Goal: Information Seeking & Learning: Learn about a topic

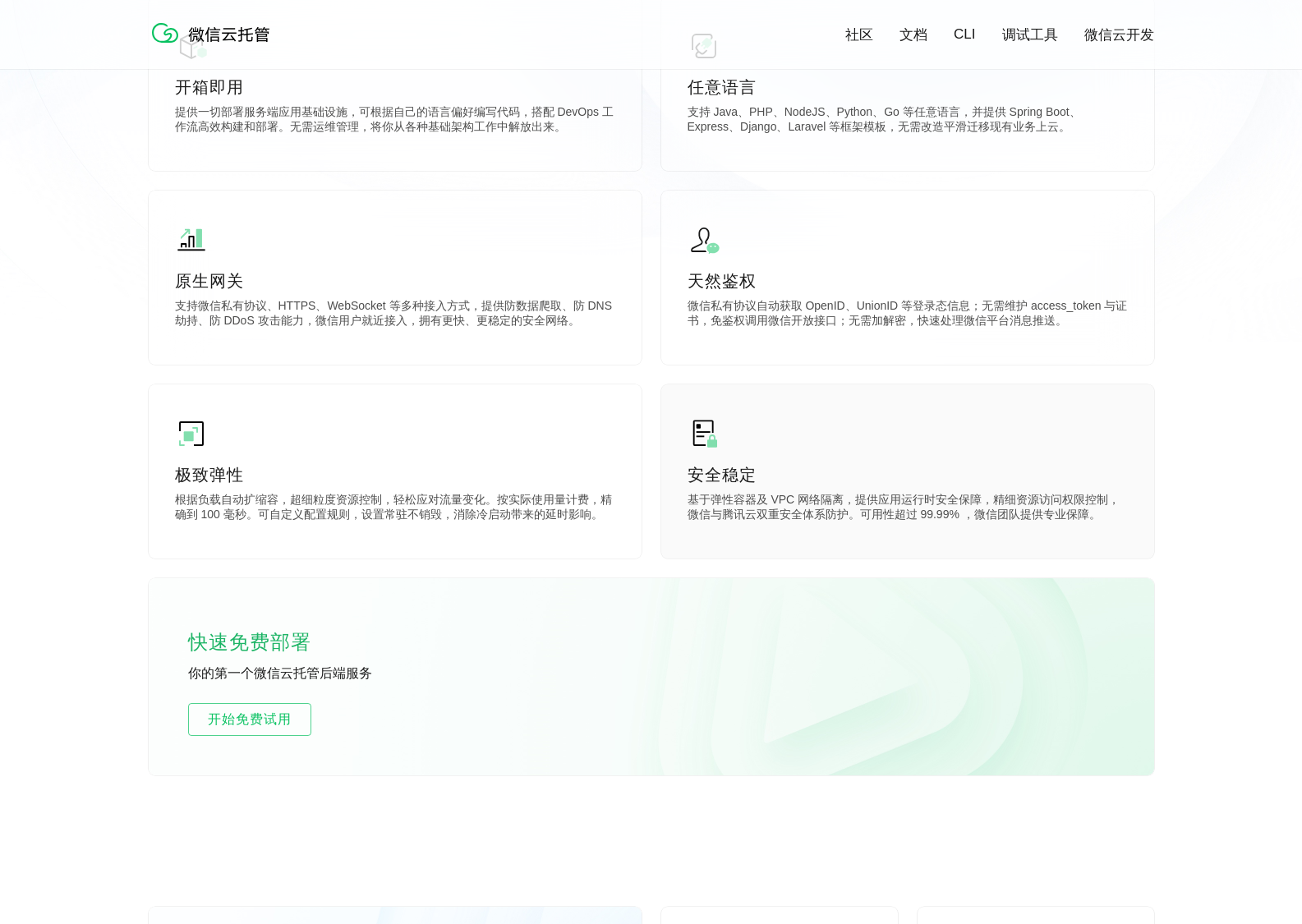
scroll to position [211, 0]
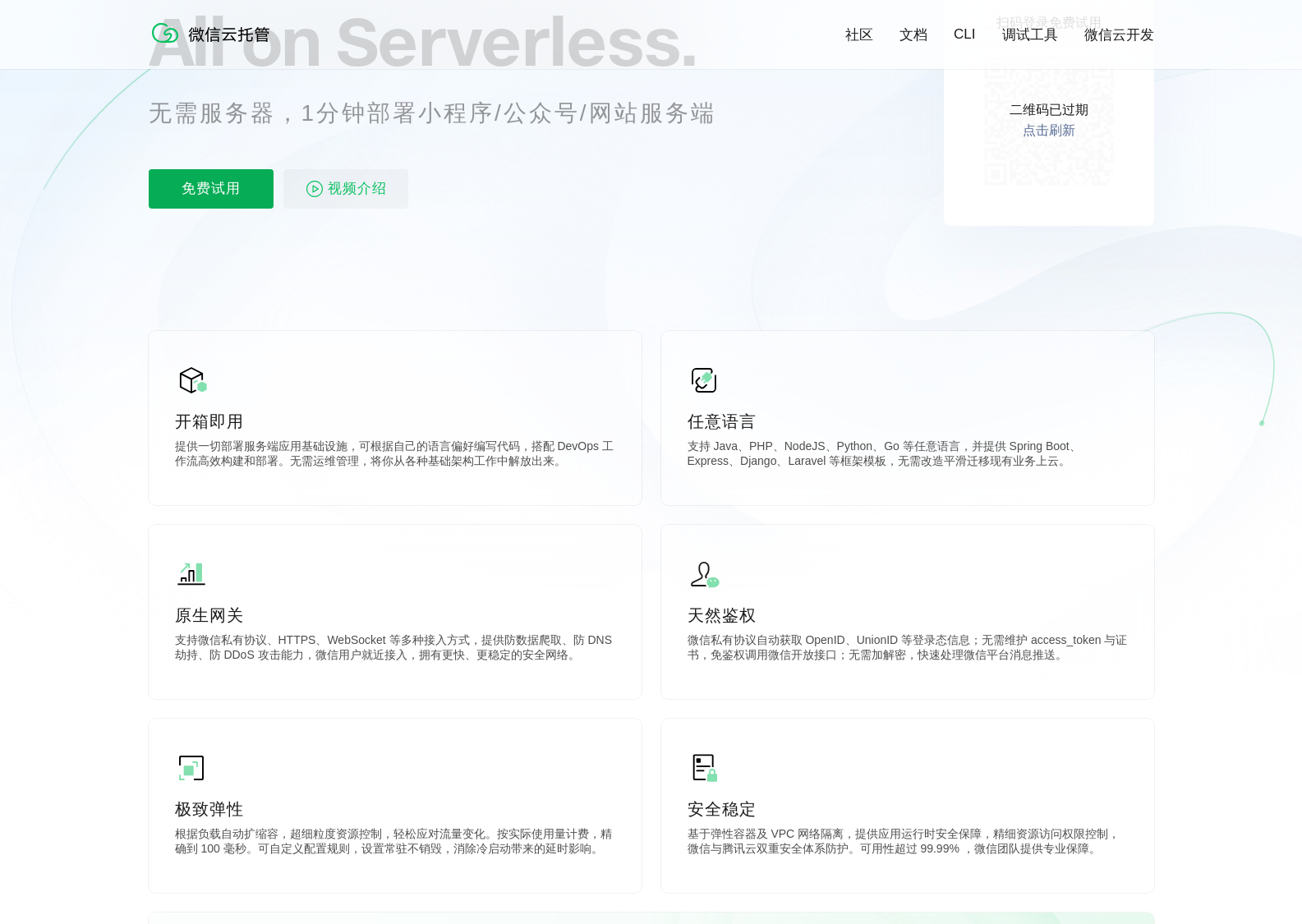
click at [204, 187] on p "免费试用" at bounding box center [211, 189] width 125 height 40
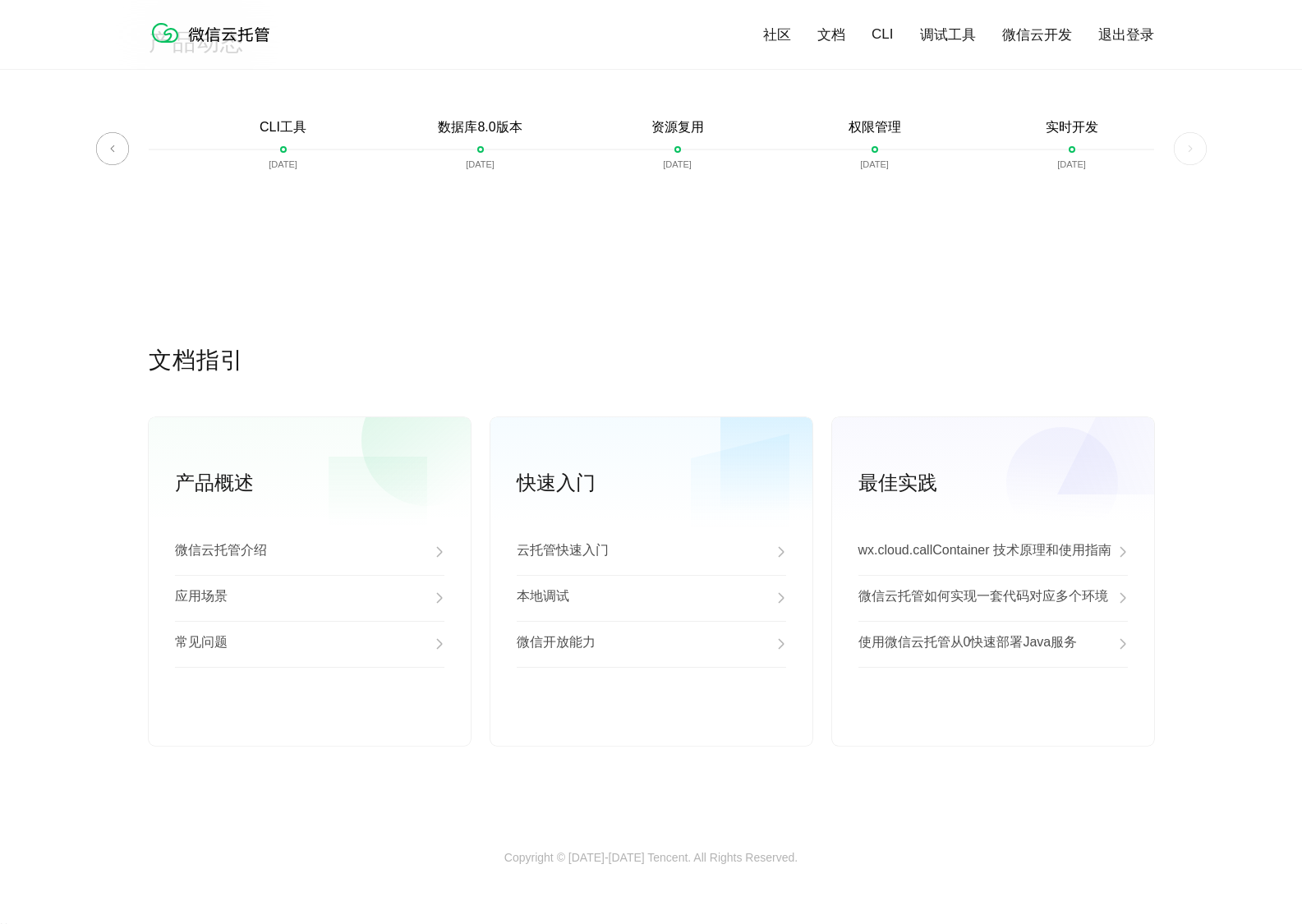
scroll to position [3898, 0]
click at [325, 556] on div "微信云托管介绍" at bounding box center [309, 550] width 269 height 46
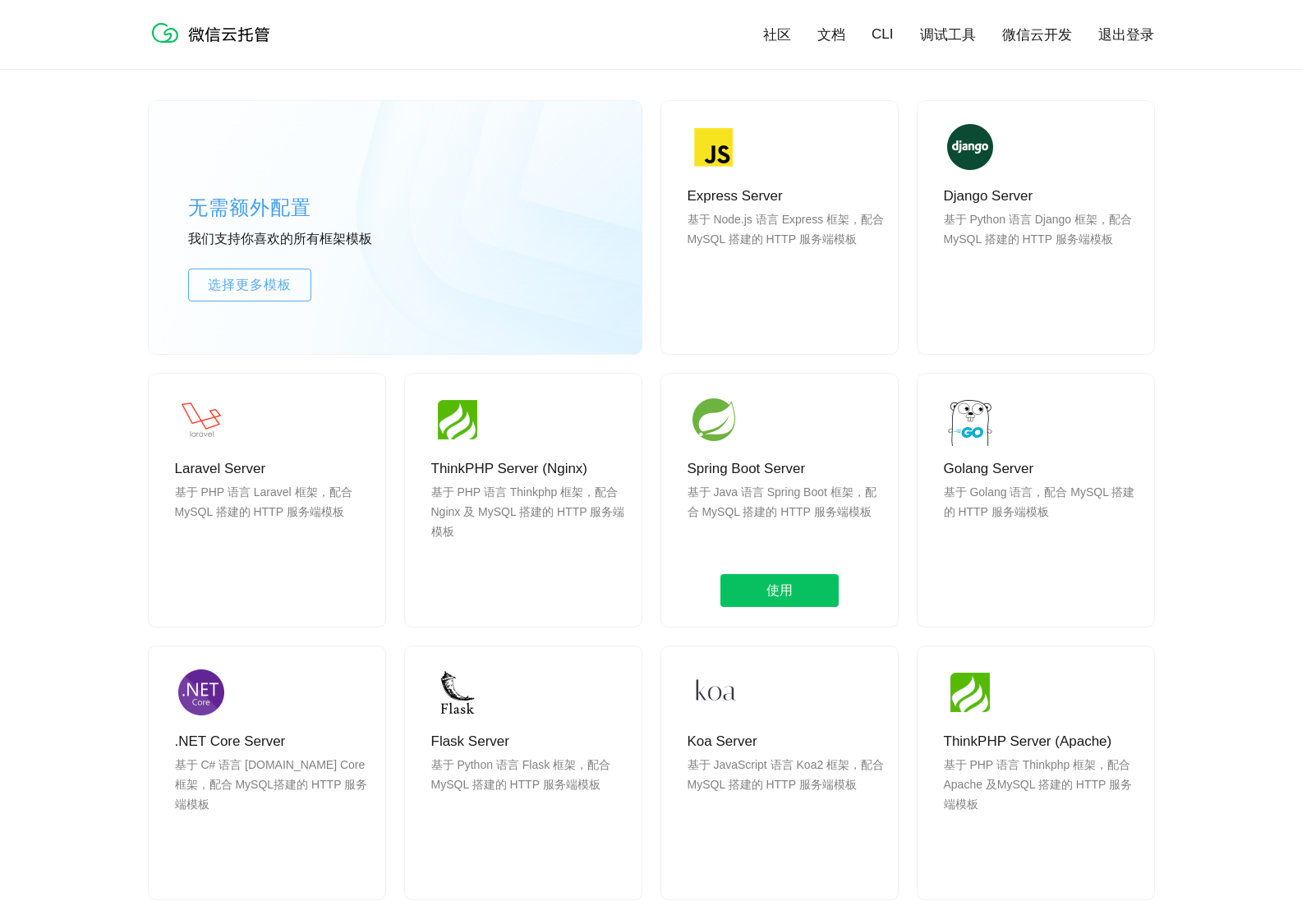
scroll to position [1354, 0]
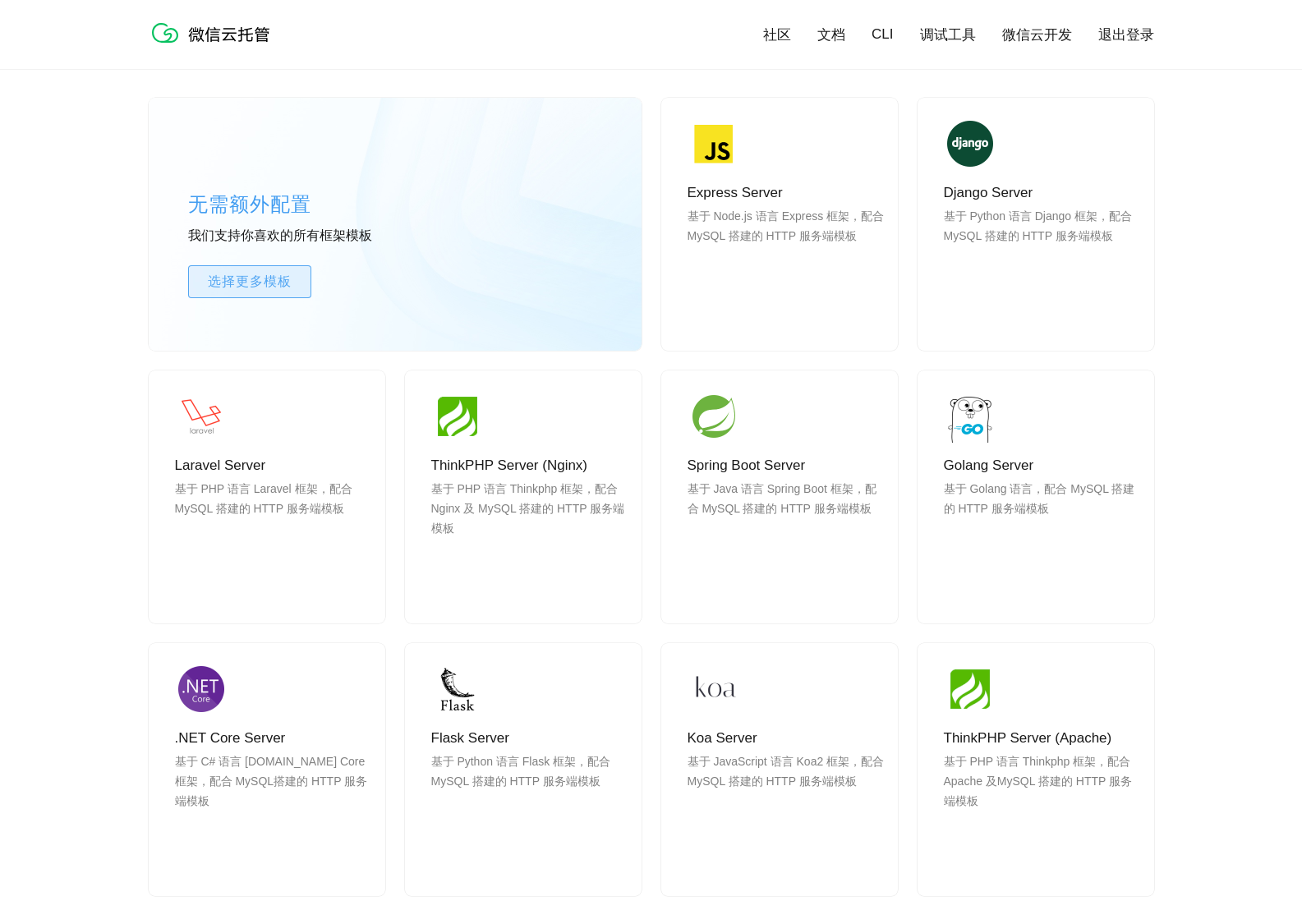
click at [268, 276] on span "选择更多模板" at bounding box center [249, 281] width 122 height 20
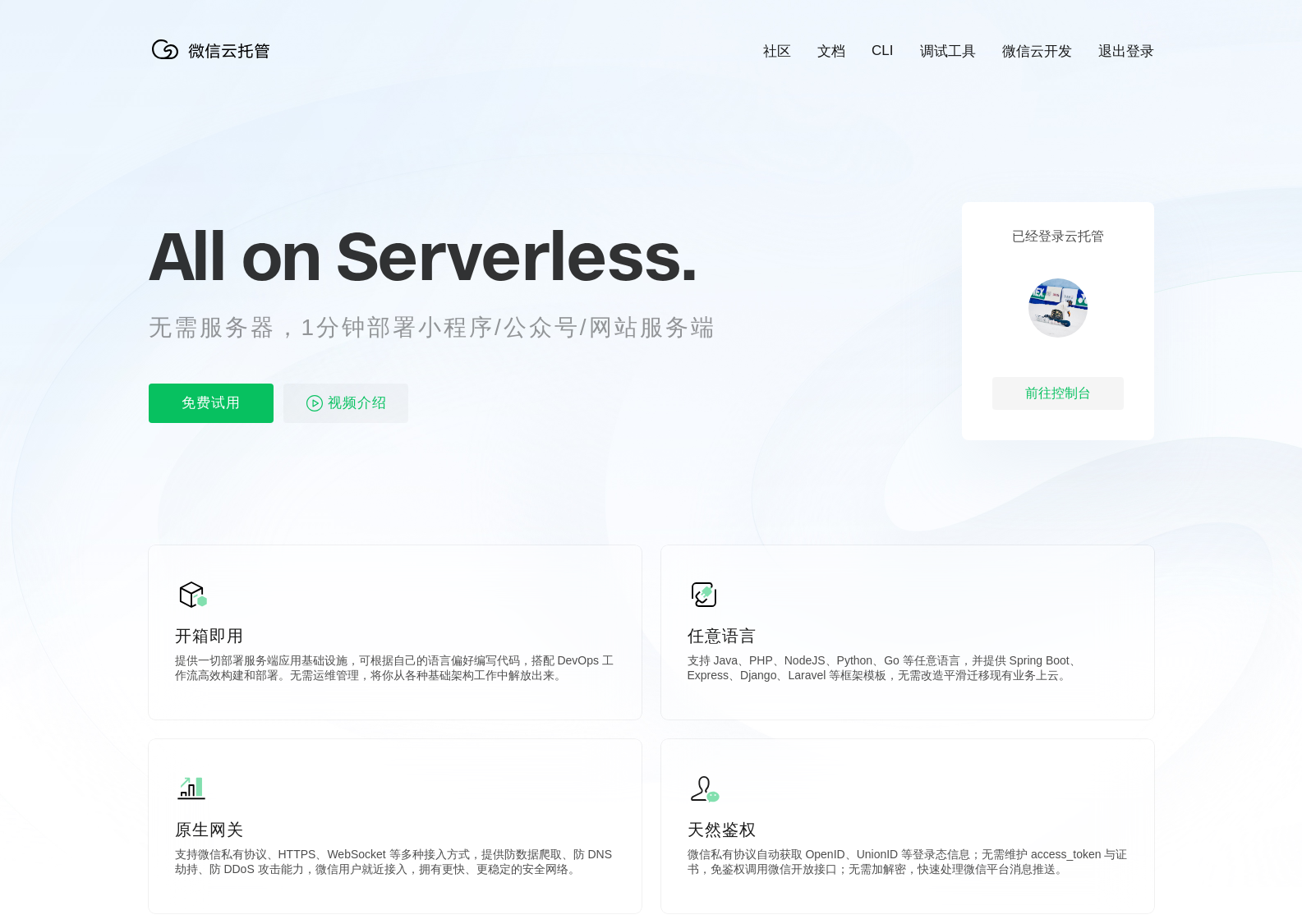
scroll to position [0, 2920]
click at [837, 48] on link "文档" at bounding box center [832, 51] width 28 height 19
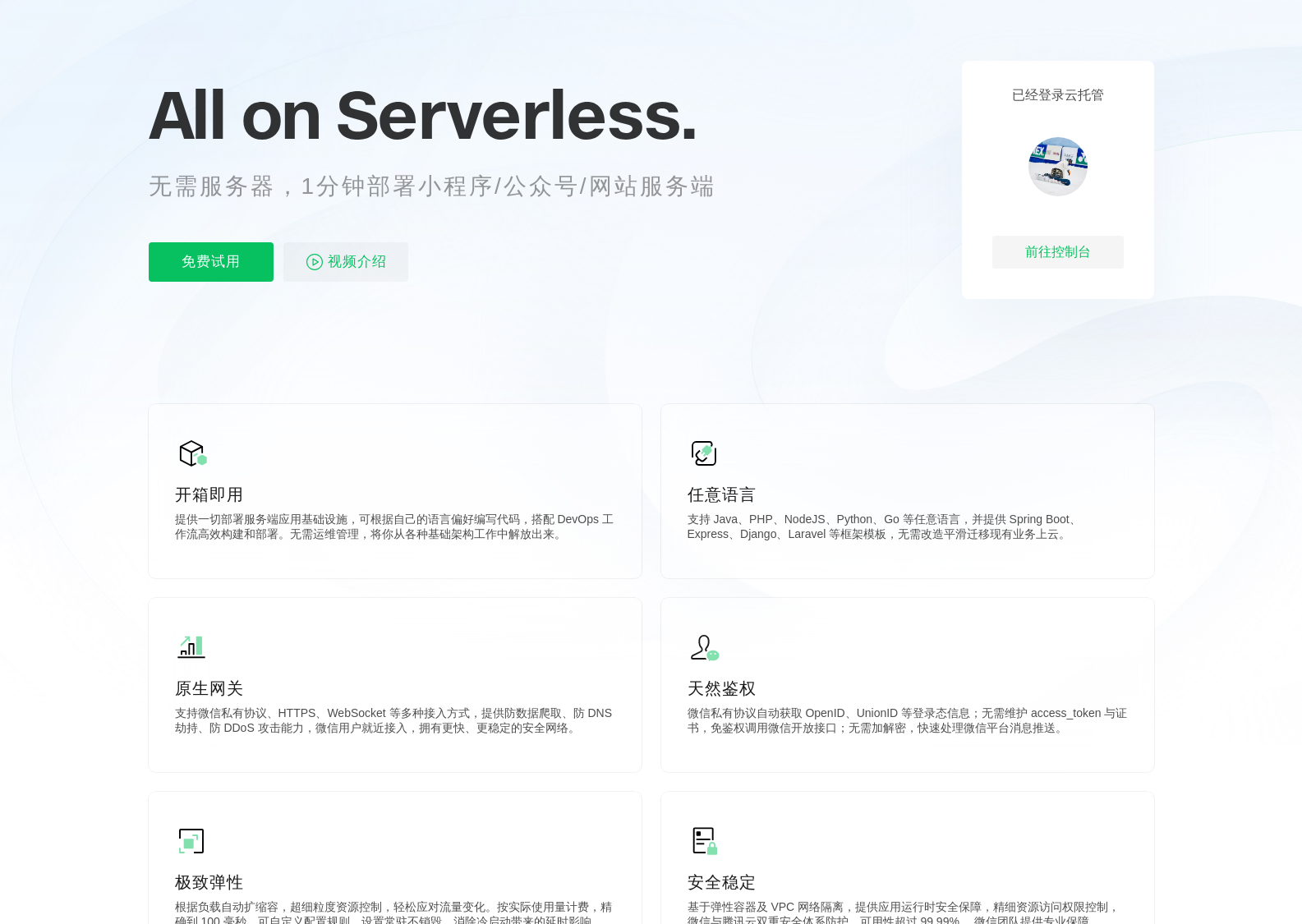
scroll to position [0, 2920]
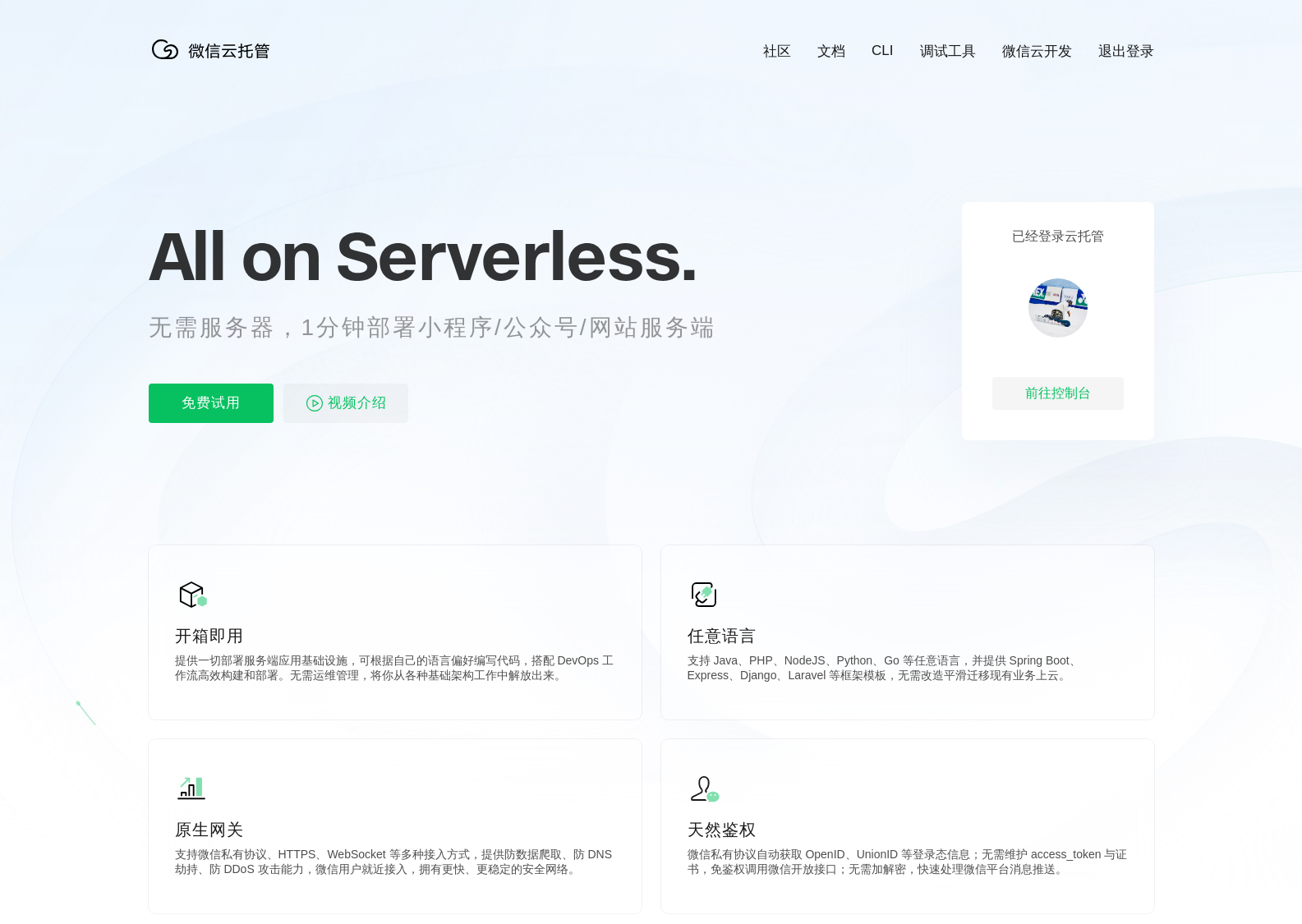
click at [948, 52] on link "调试工具" at bounding box center [947, 51] width 56 height 19
